Goal: Task Accomplishment & Management: Manage account settings

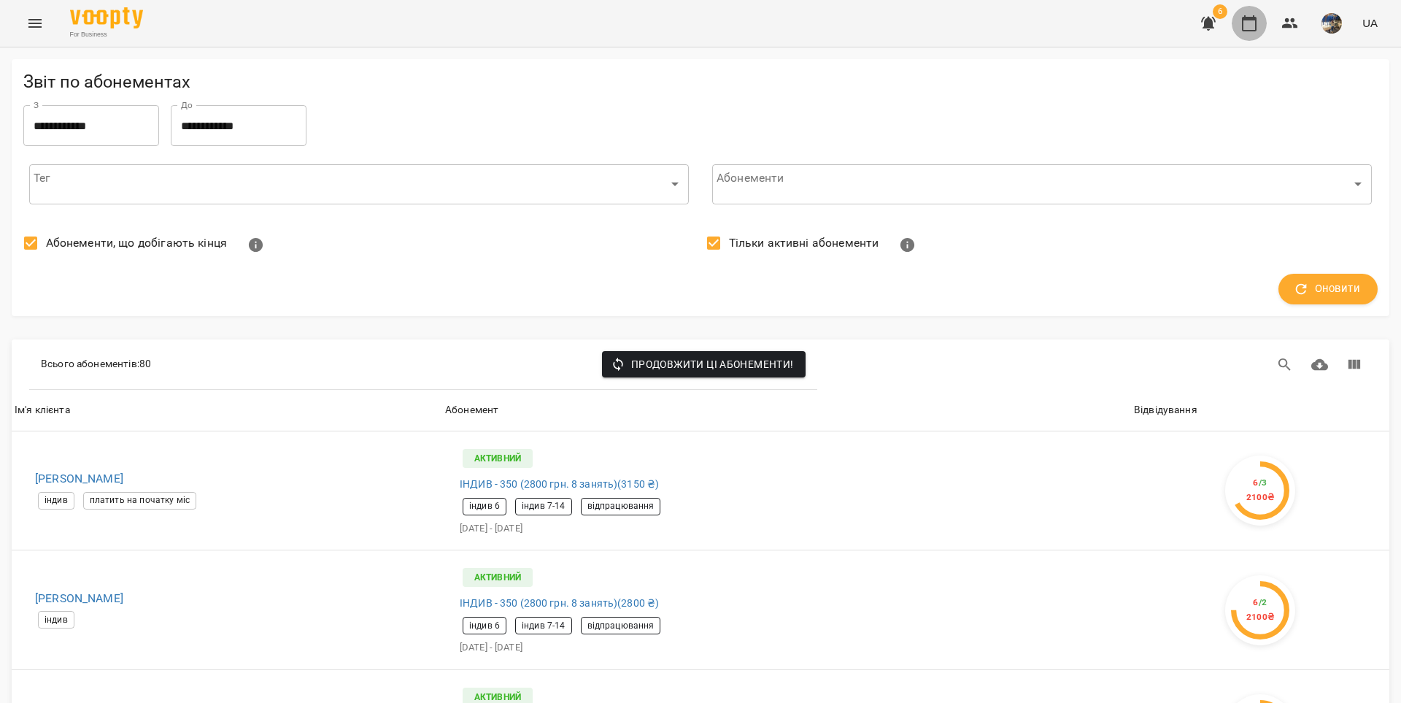
click at [1254, 28] on icon "button" at bounding box center [1250, 24] width 18 height 18
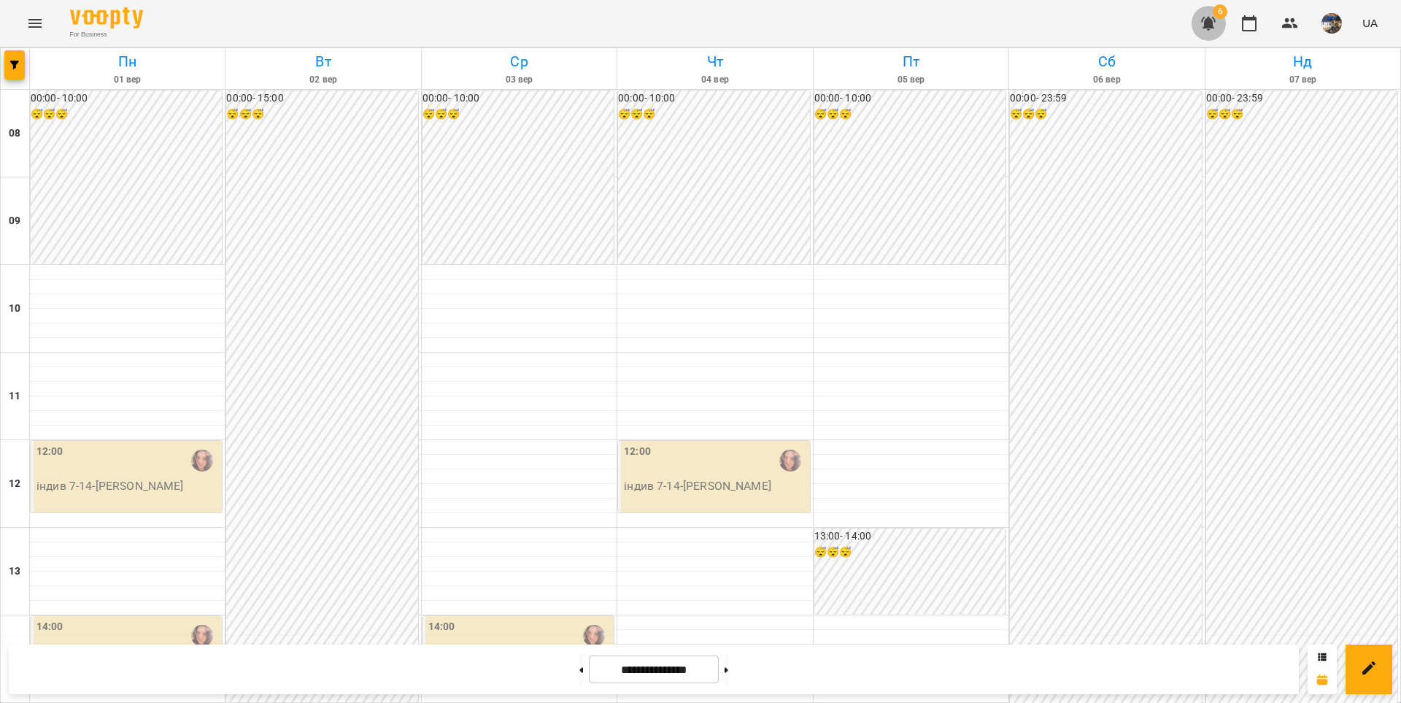
click at [1213, 28] on icon "button" at bounding box center [1209, 24] width 18 height 18
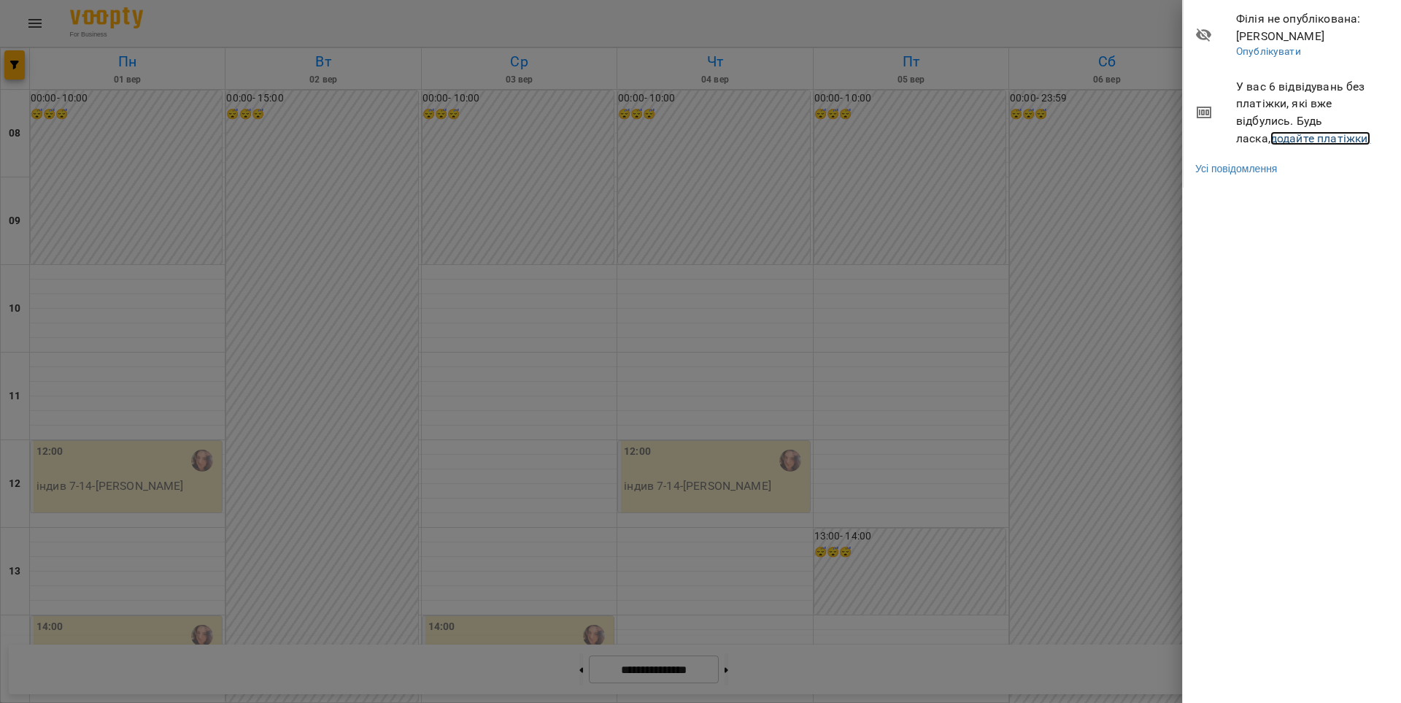
click at [1271, 142] on link "додайте платіжки!" at bounding box center [1321, 138] width 101 height 14
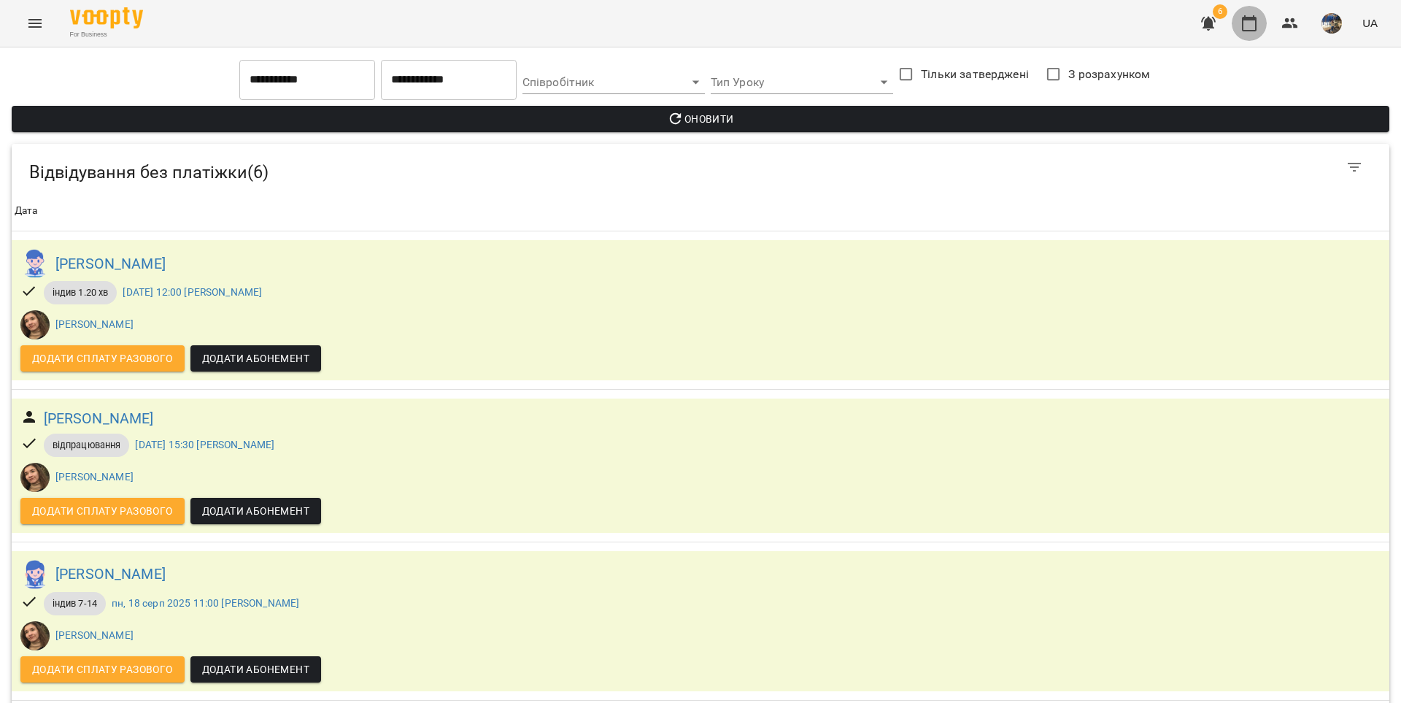
click at [1246, 27] on icon "button" at bounding box center [1250, 24] width 18 height 18
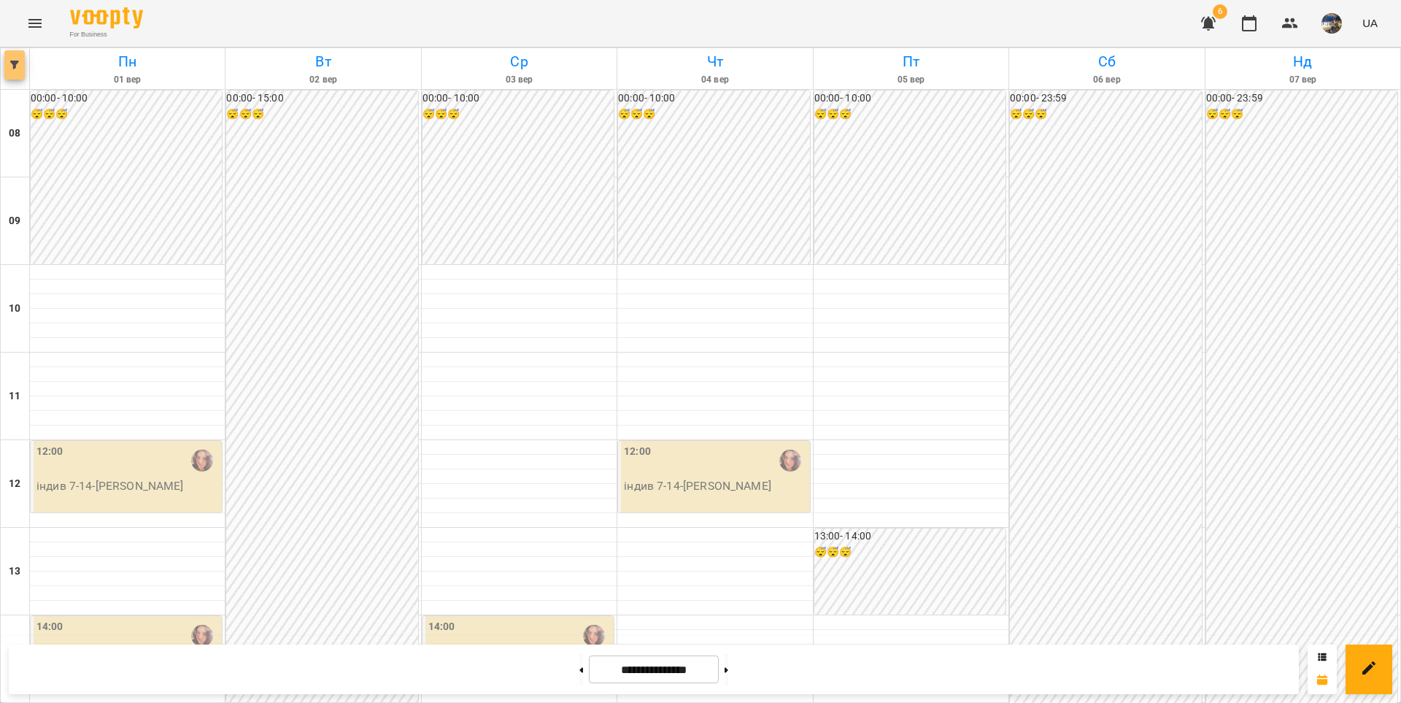
click at [9, 63] on span "button" at bounding box center [14, 65] width 20 height 9
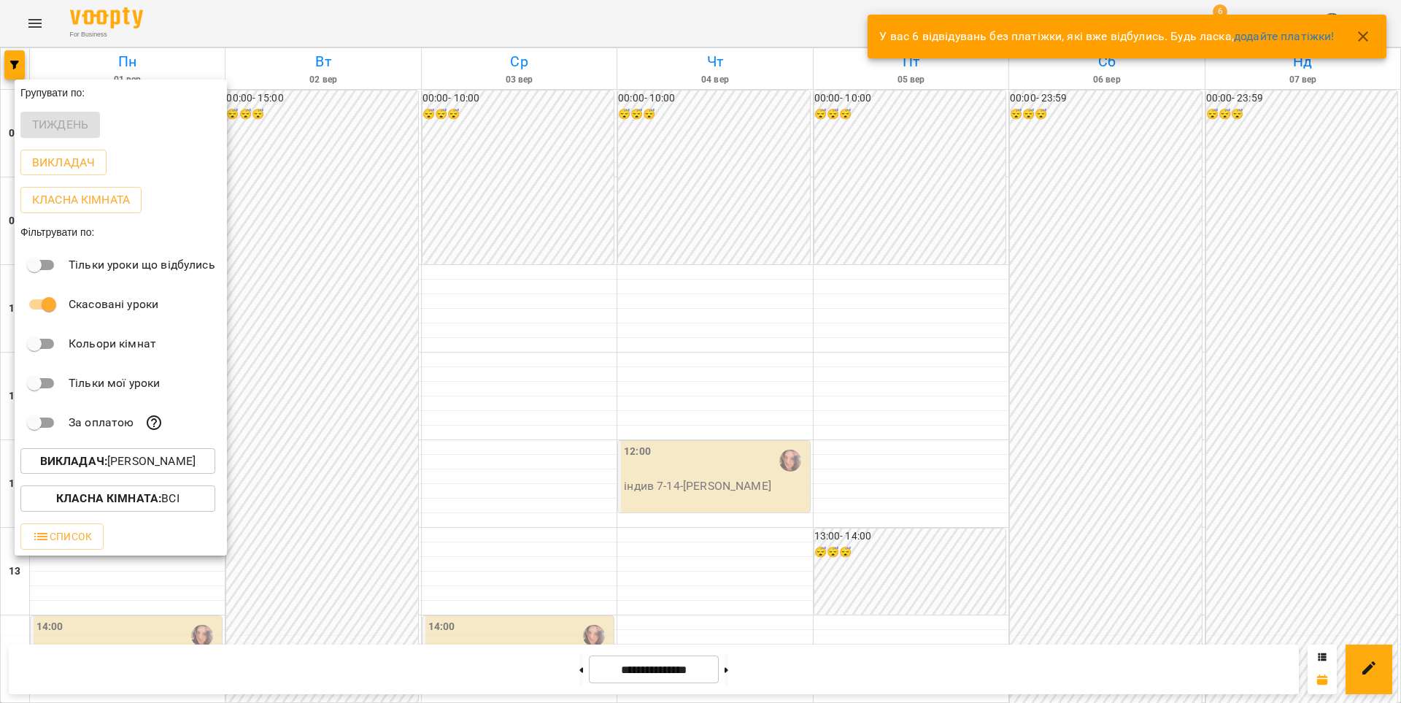
click at [666, 369] on div at bounding box center [700, 351] width 1401 height 703
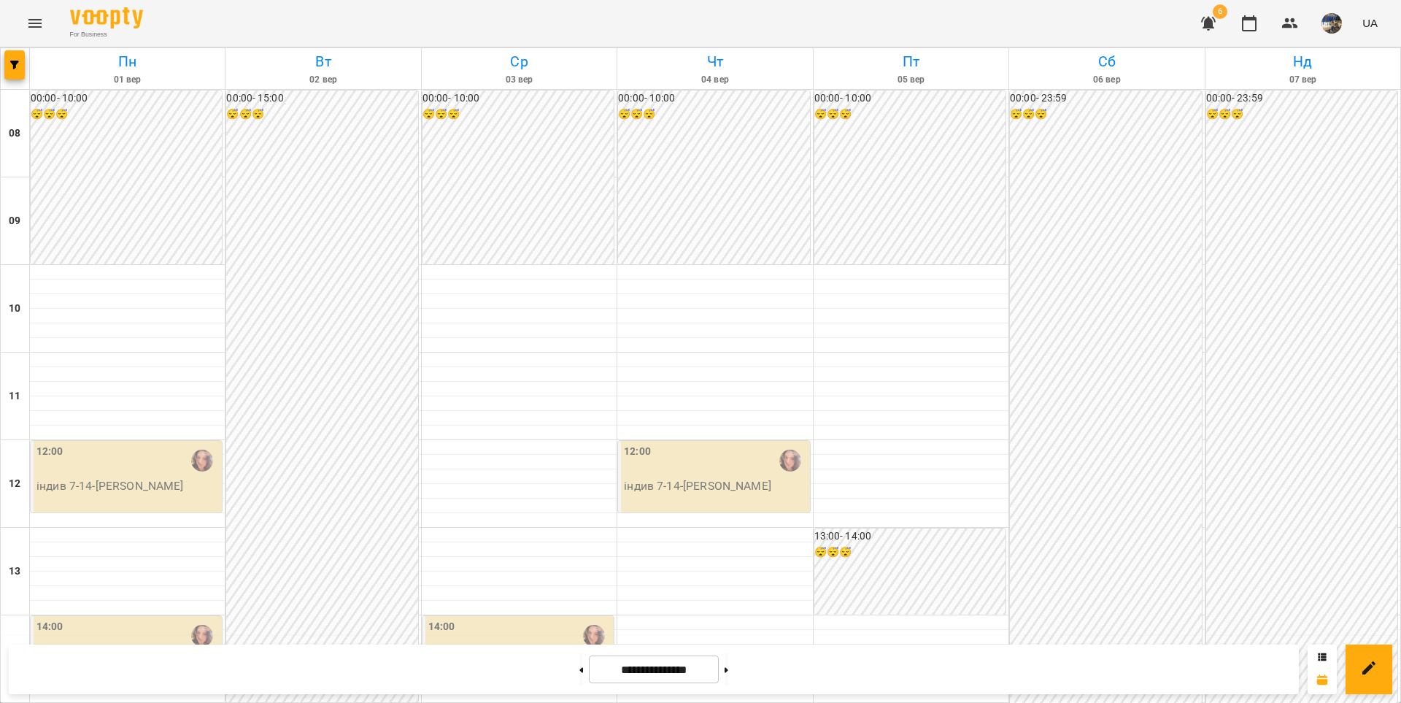
click at [1214, 23] on icon "button" at bounding box center [1208, 24] width 15 height 14
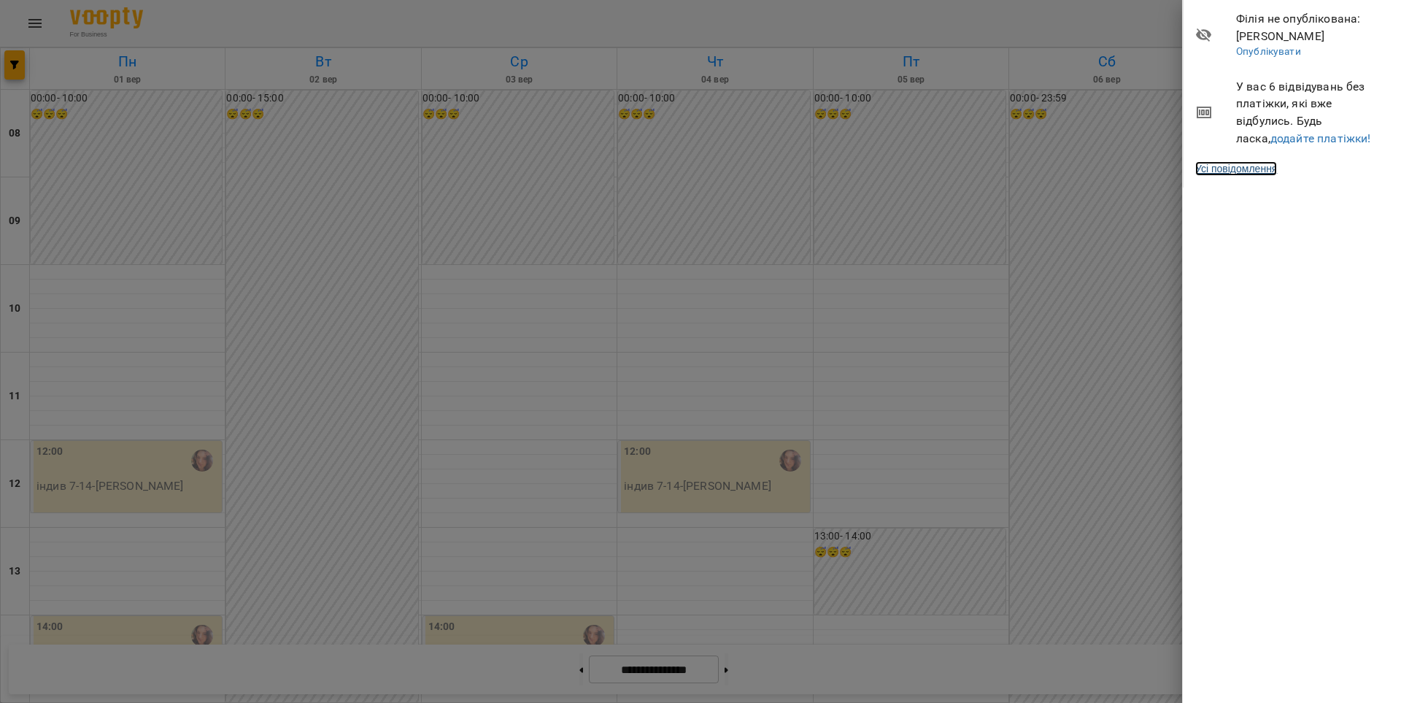
click at [1233, 175] on link "Усі повідомлення" at bounding box center [1236, 168] width 82 height 15
